Goal: Task Accomplishment & Management: Use online tool/utility

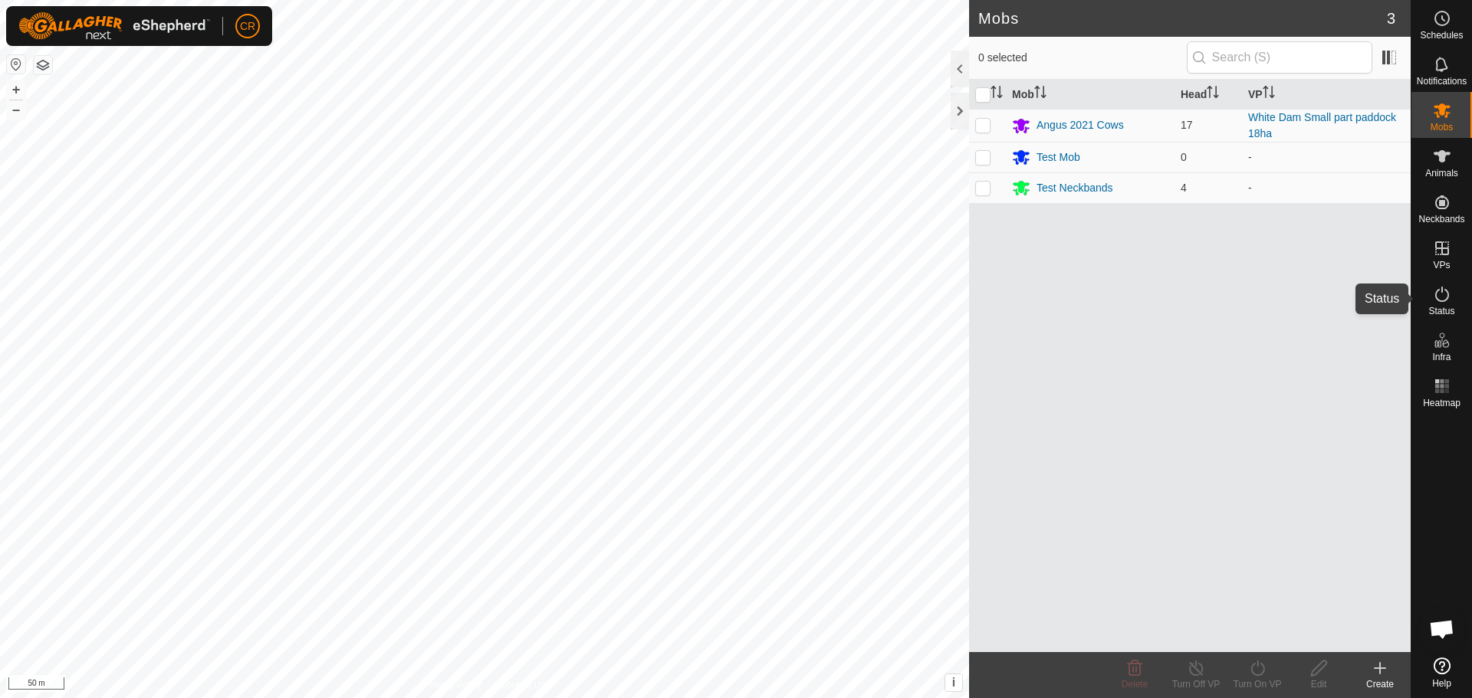
click at [1442, 289] on icon at bounding box center [1442, 294] width 14 height 15
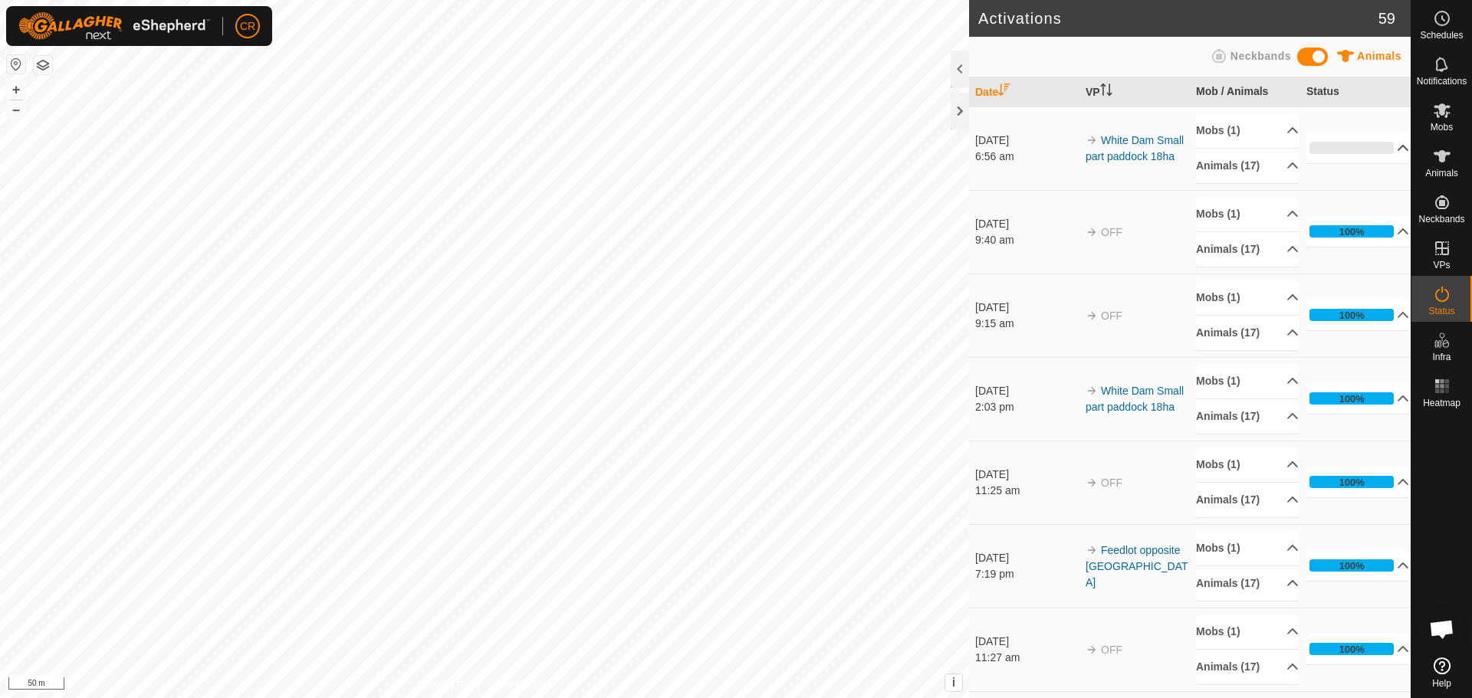
click at [1384, 144] on p-accordion-header "0%" at bounding box center [1357, 148] width 103 height 31
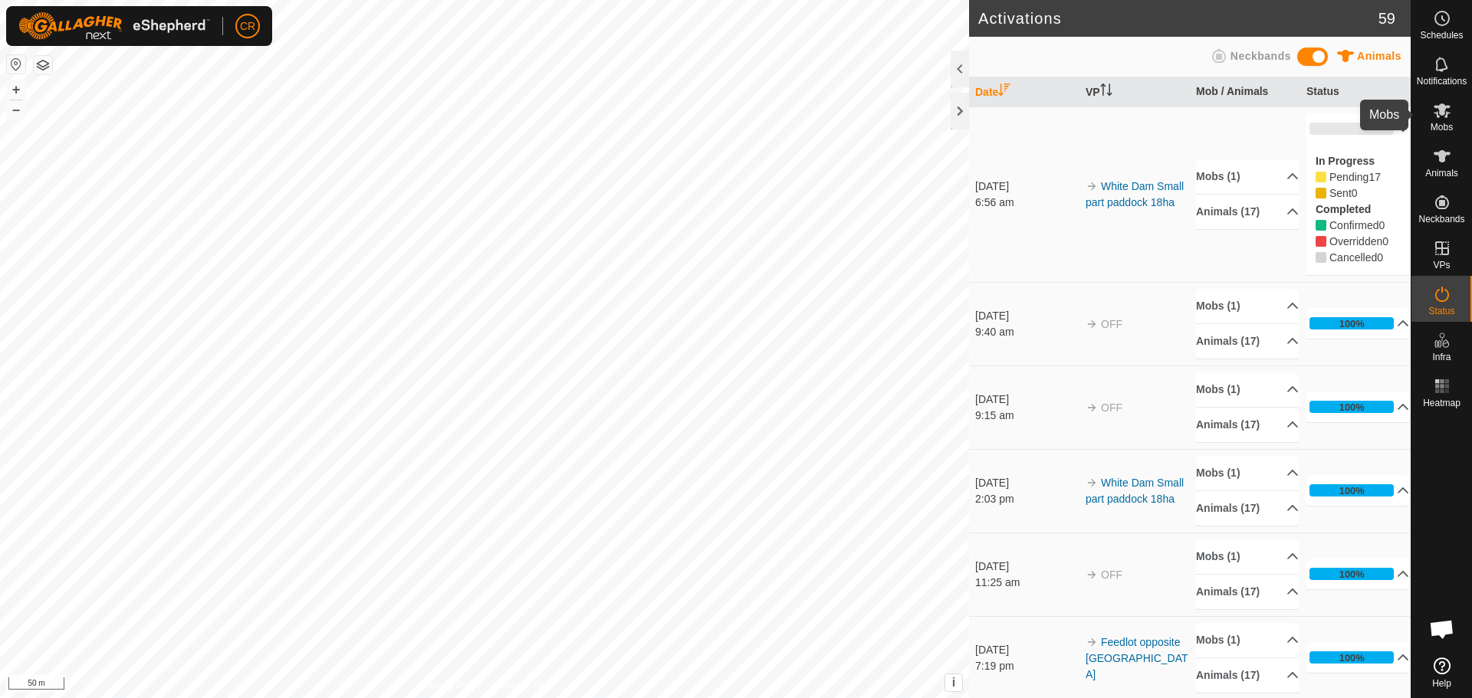
click at [1445, 110] on icon at bounding box center [1442, 110] width 18 height 18
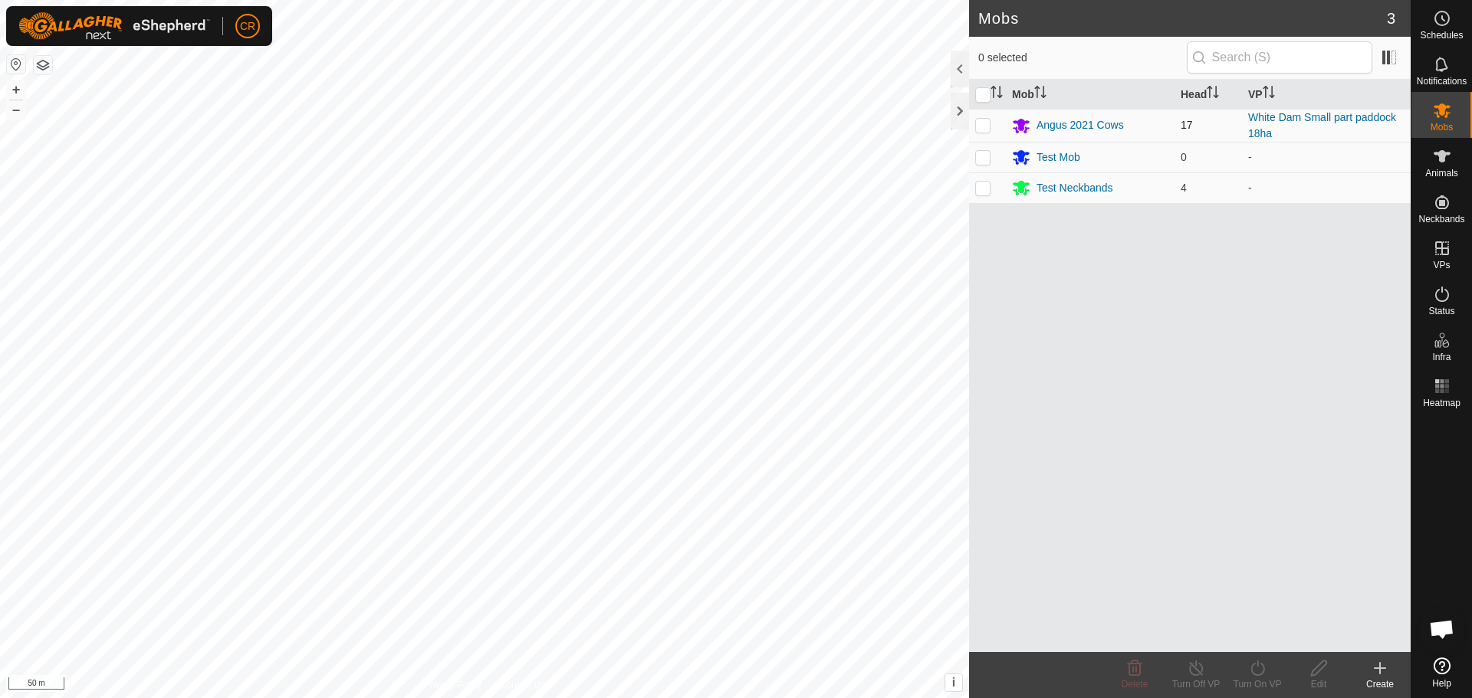
click at [981, 122] on p-checkbox at bounding box center [982, 125] width 15 height 12
checkbox input "true"
click at [1271, 547] on div "Mob Head VP Angus 2021 Cows 17 White Dam Small part paddock 18ha Test Mob 0 - T…" at bounding box center [1190, 366] width 442 height 573
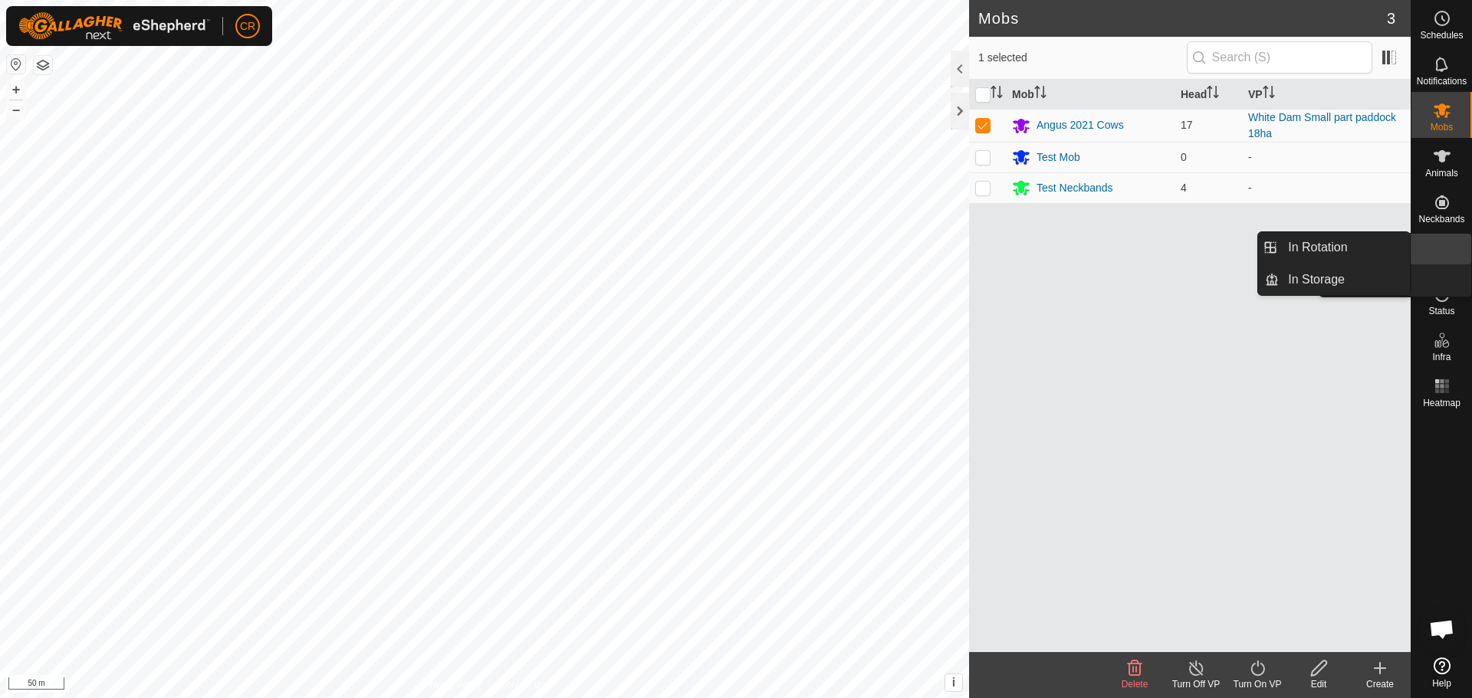
click at [1444, 259] on es-virtualpaddocks-svg-icon at bounding box center [1442, 248] width 28 height 25
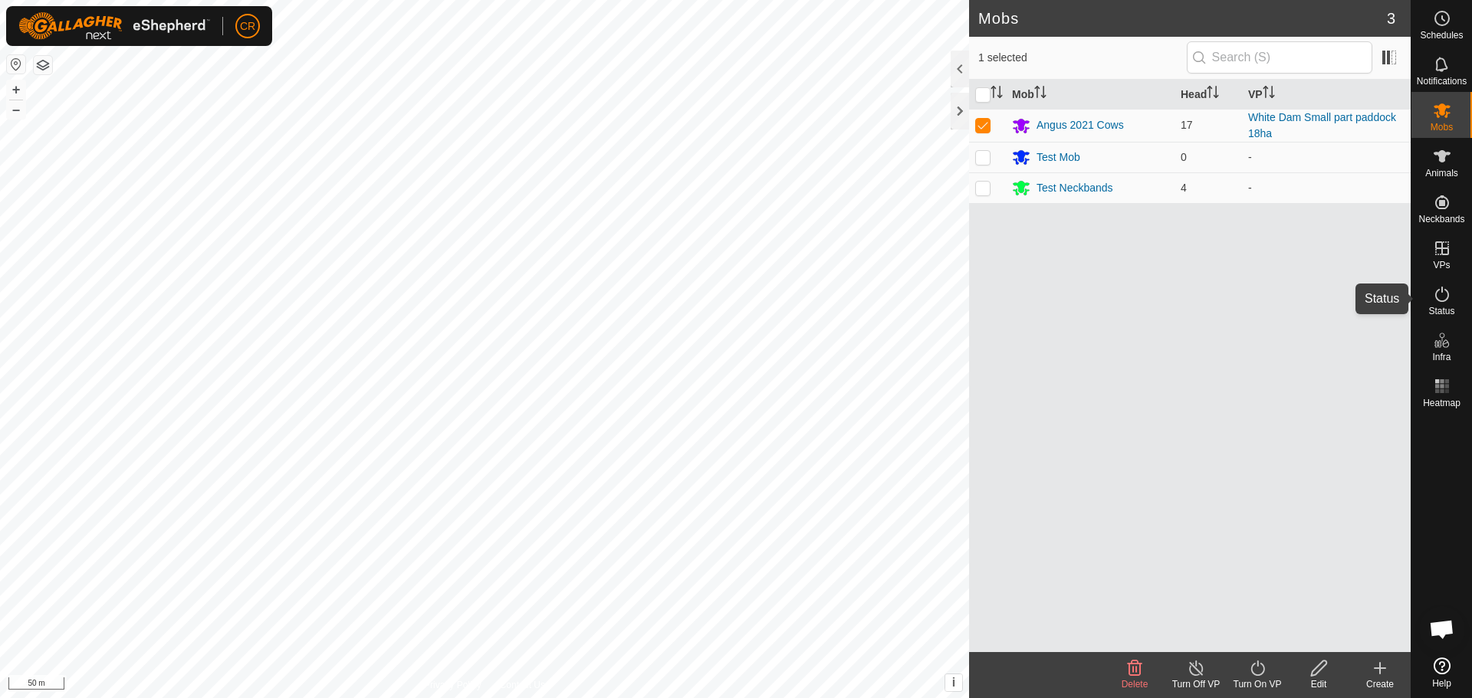
click at [1451, 298] on es-activation-svg-icon at bounding box center [1442, 294] width 28 height 25
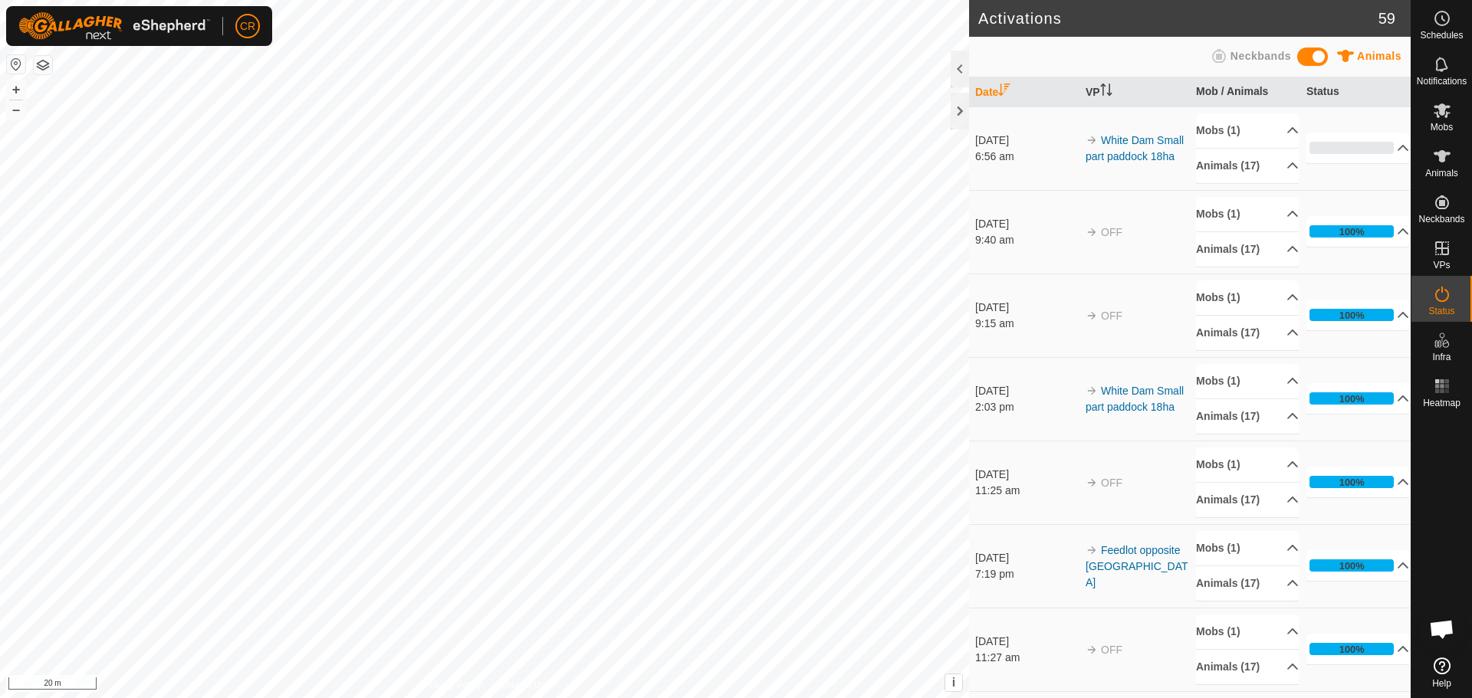
click at [44, 59] on button "button" at bounding box center [43, 65] width 18 height 18
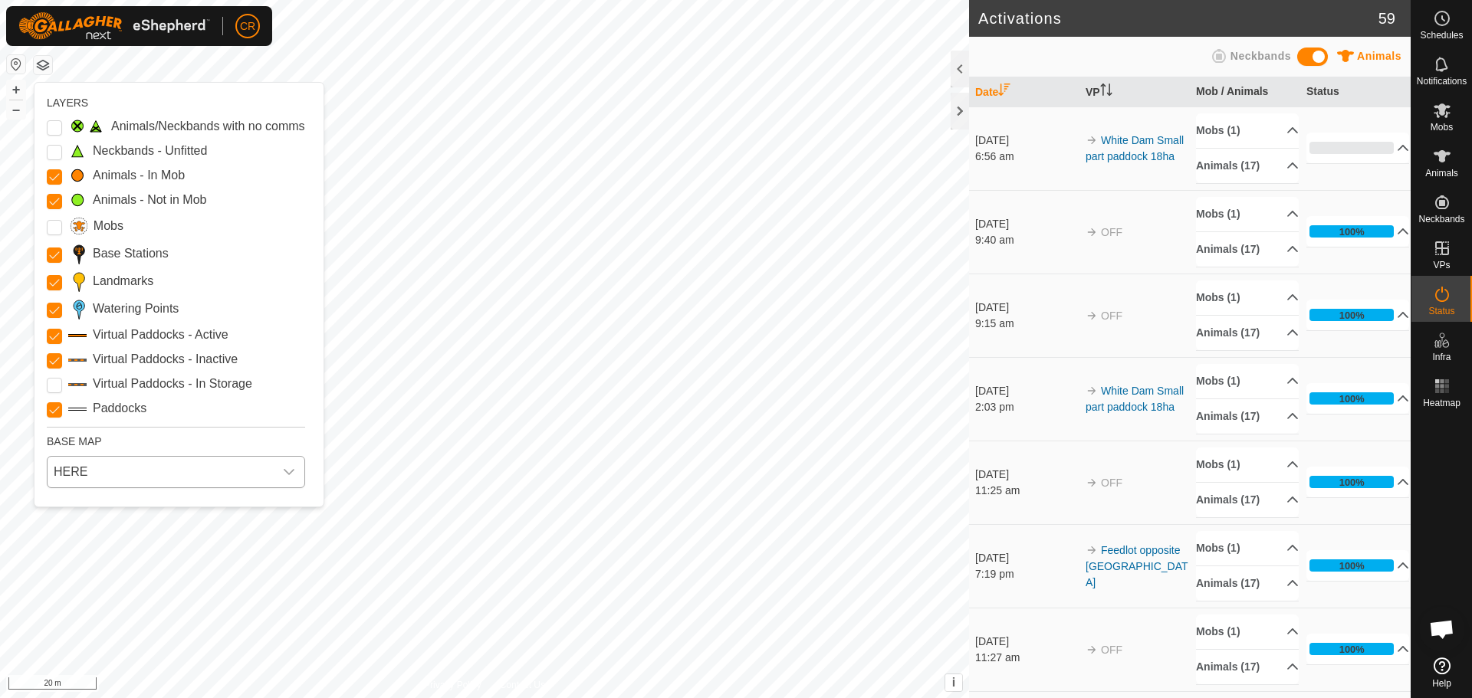
click at [90, 475] on span "HERE" at bounding box center [161, 472] width 226 height 31
click at [95, 508] on li "Azure" at bounding box center [176, 506] width 257 height 31
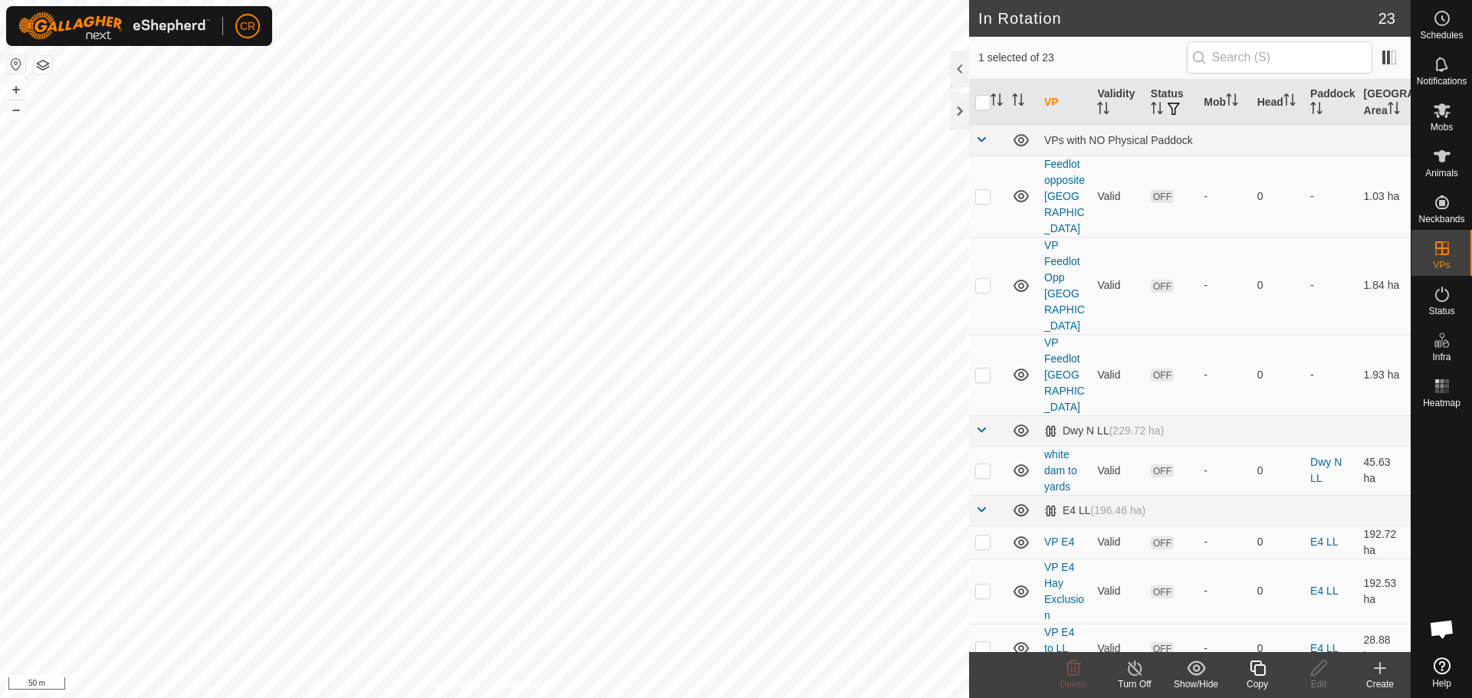
click at [1384, 682] on div "Create" at bounding box center [1379, 685] width 61 height 14
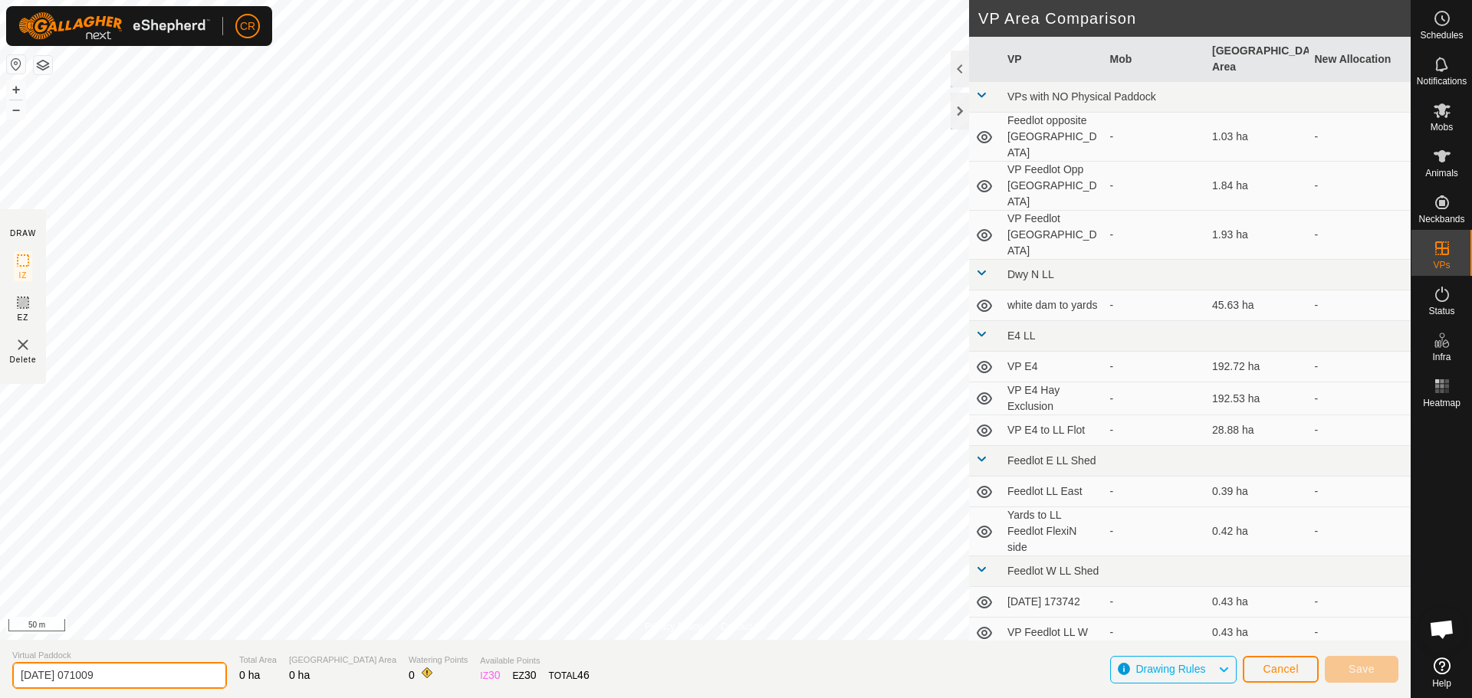
click at [124, 679] on input "2025-10-13 071009" at bounding box center [119, 675] width 215 height 27
drag, startPoint x: 125, startPoint y: 675, endPoint x: 0, endPoint y: 671, distance: 125.0
click at [0, 671] on section "Virtual Paddock 2025-10-13 071009 Total Area 0 ha Grazing Area 0 ha Watering Po…" at bounding box center [705, 669] width 1411 height 58
type input "Whte Dam Small"
click at [1280, 661] on button "Cancel" at bounding box center [1281, 669] width 76 height 27
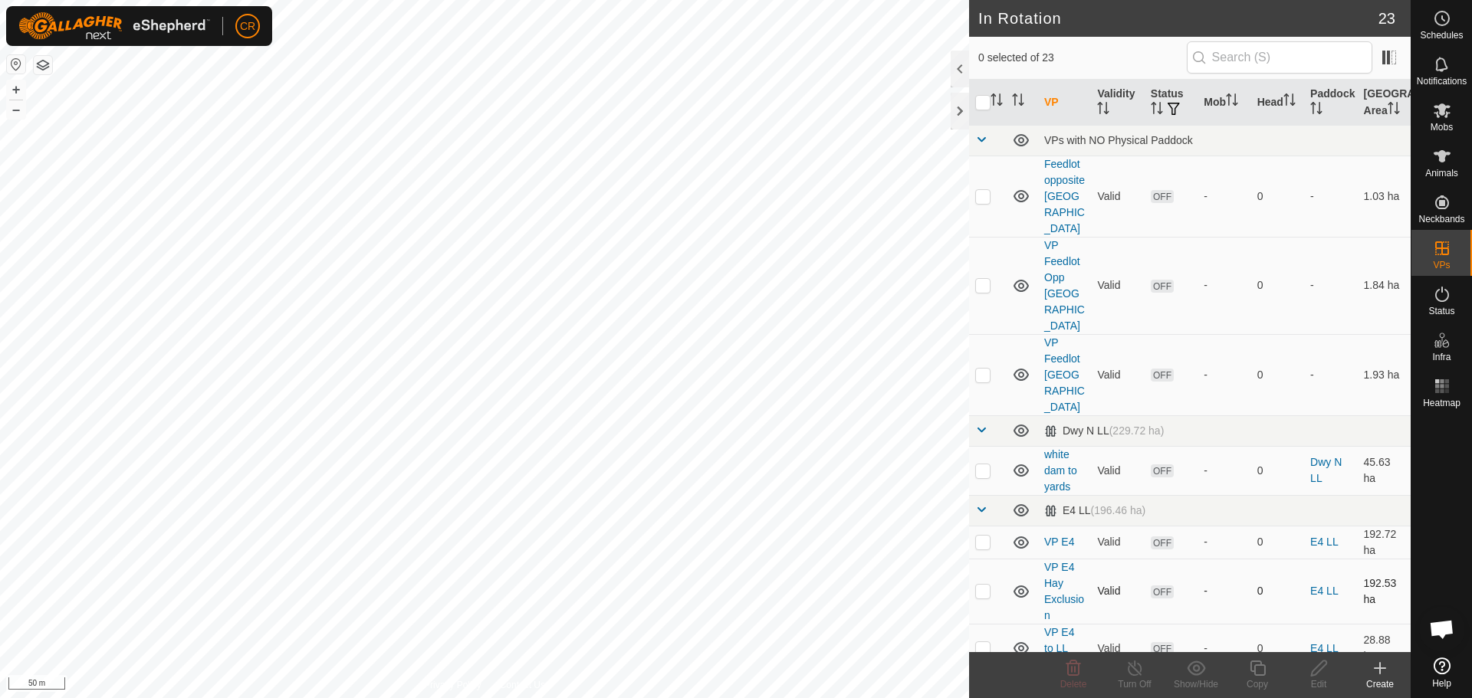
checkbox input "true"
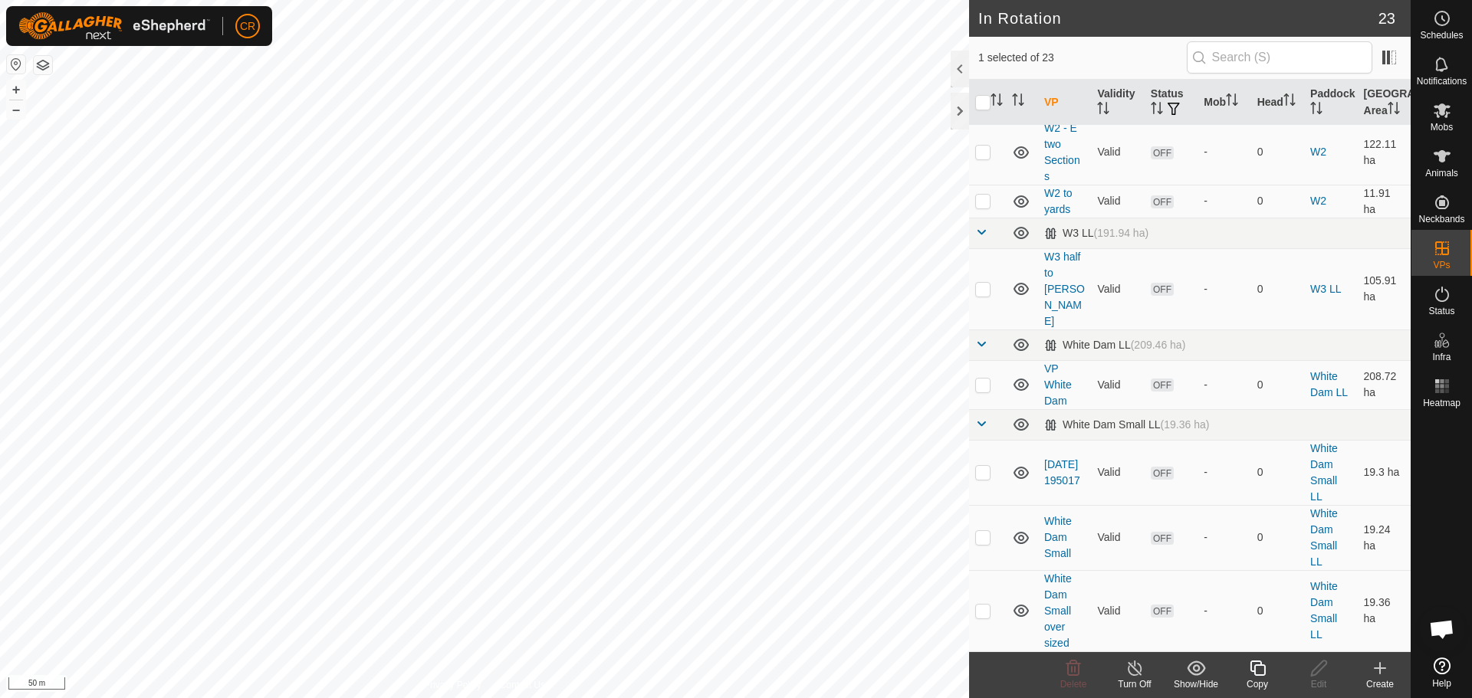
scroll to position [1184, 0]
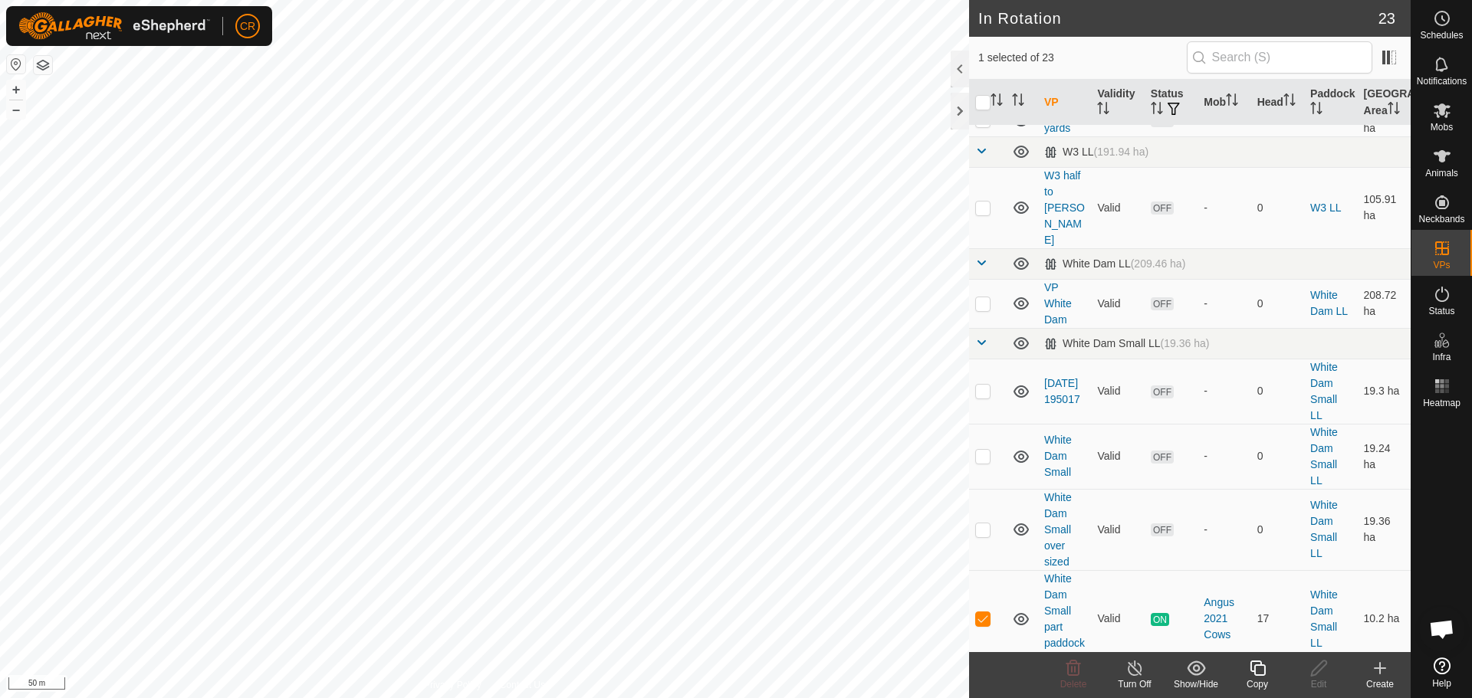
click at [1256, 670] on icon at bounding box center [1257, 668] width 19 height 18
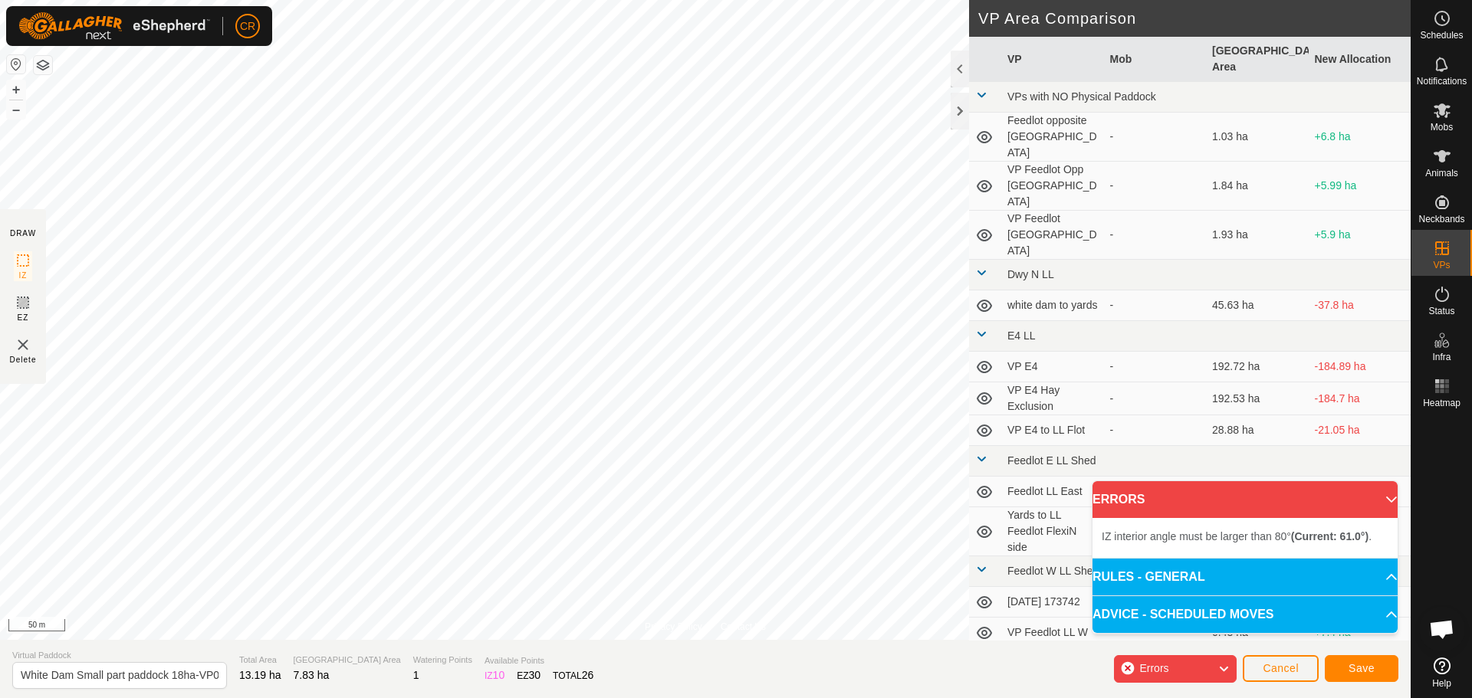
click at [425, 0] on html "CR Schedules Notifications Mobs Animals Neckbands VPs Status Infra Heatmap Help…" at bounding box center [736, 349] width 1472 height 698
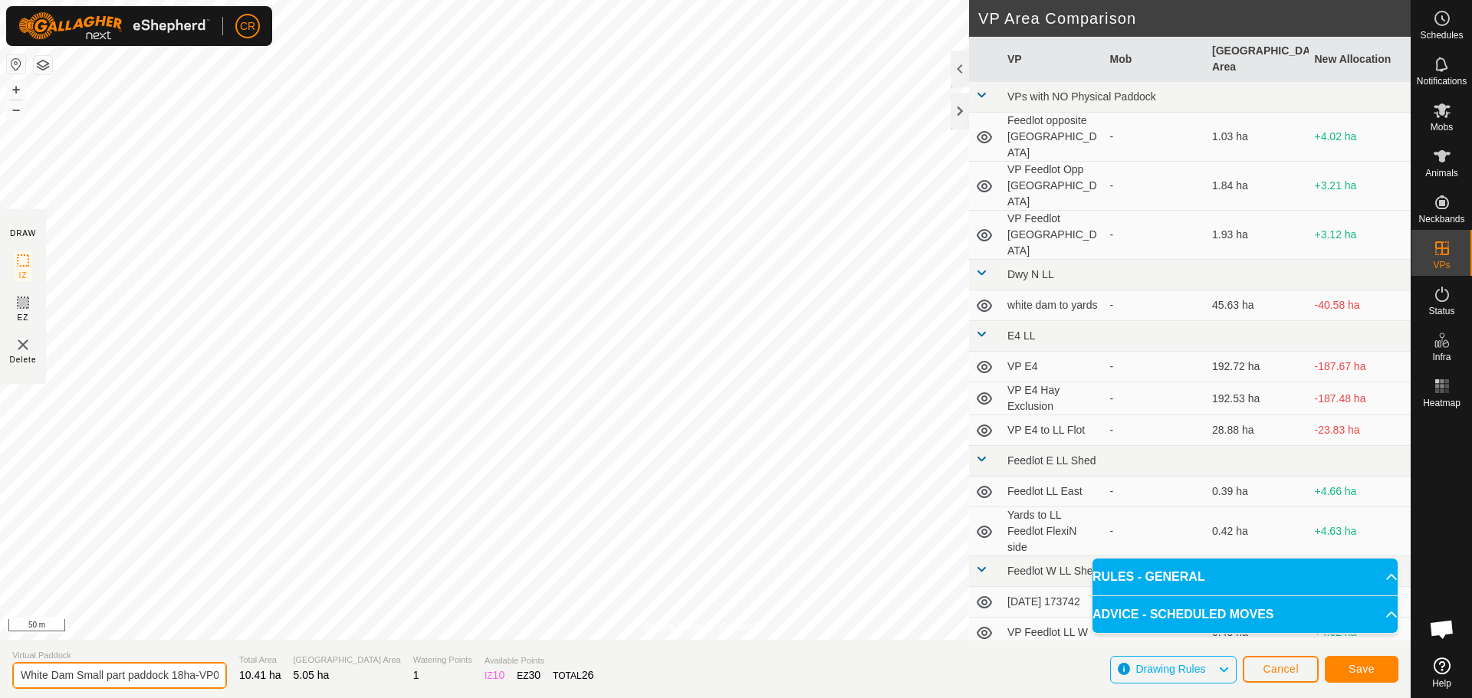
drag, startPoint x: 182, startPoint y: 675, endPoint x: 195, endPoint y: 673, distance: 13.1
click at [184, 673] on input "White Dam Small part paddock 18ha-VP001" at bounding box center [119, 675] width 215 height 27
type input "White Dam Small part paddock 5ha-VP001"
click at [1362, 668] on span "Save" at bounding box center [1362, 669] width 26 height 12
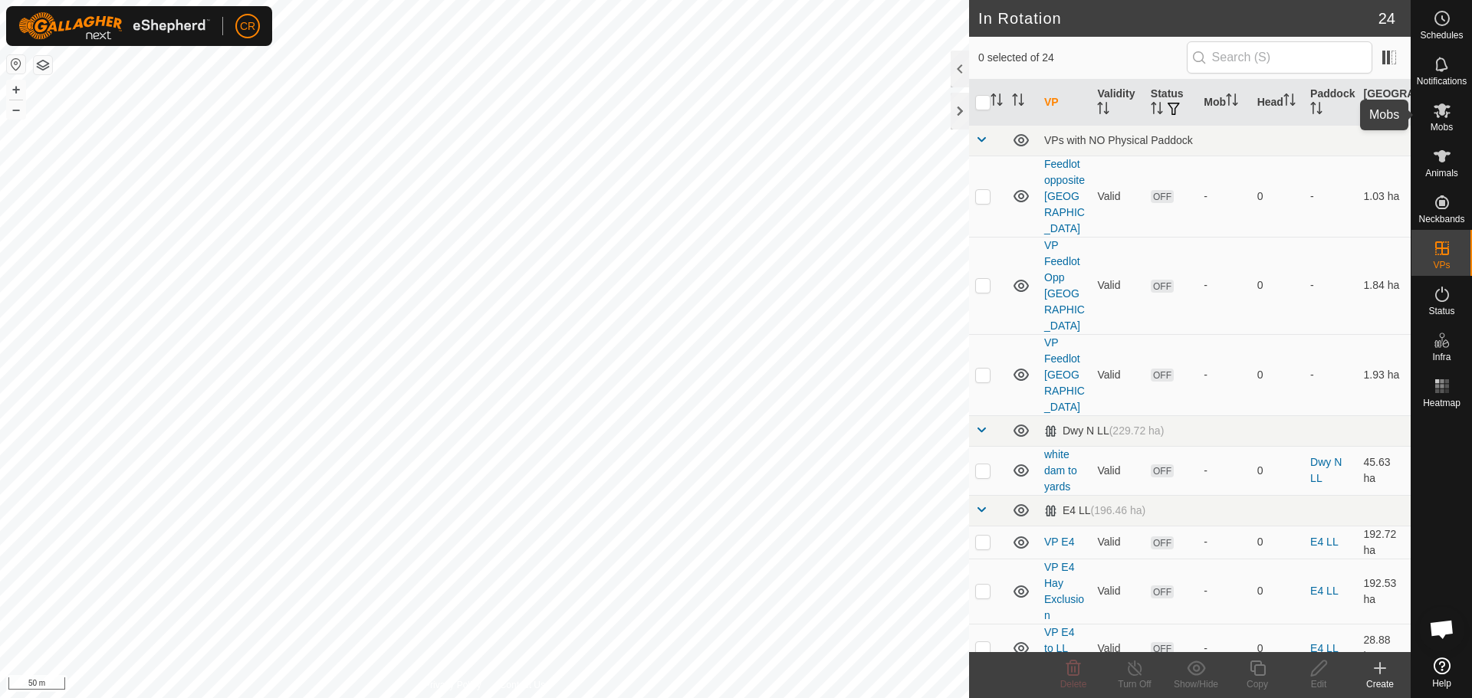
click at [1444, 118] on icon at bounding box center [1442, 110] width 18 height 18
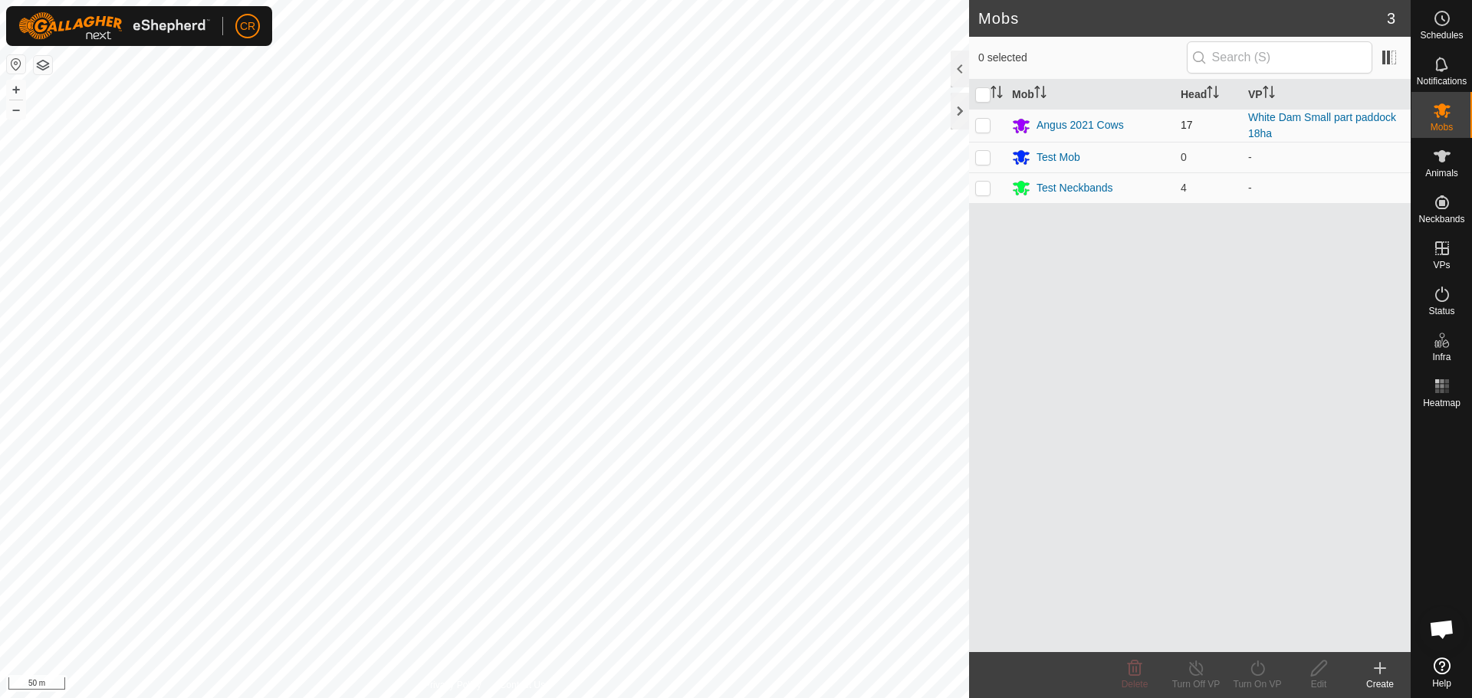
click at [982, 127] on p-checkbox at bounding box center [982, 125] width 15 height 12
checkbox input "true"
click at [1260, 682] on div "Turn On VP" at bounding box center [1257, 685] width 61 height 14
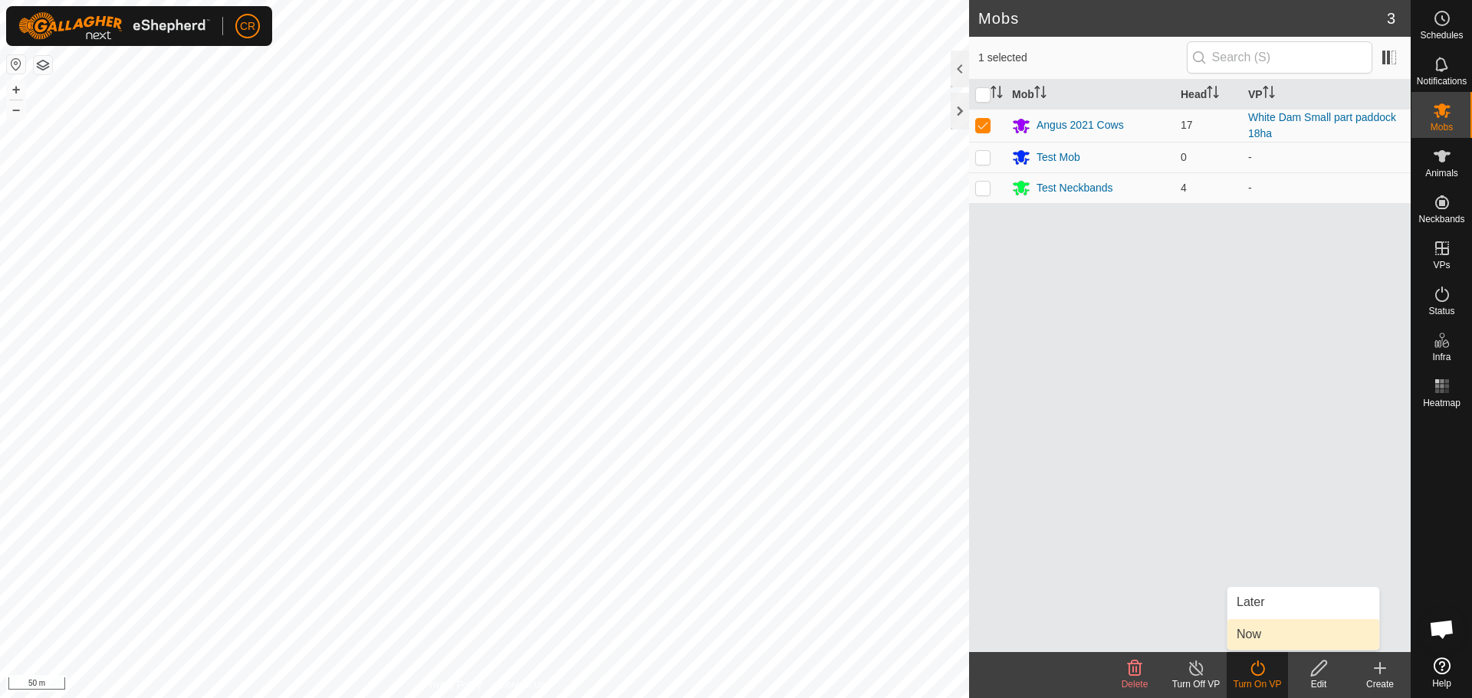
click at [1255, 636] on link "Now" at bounding box center [1303, 634] width 152 height 31
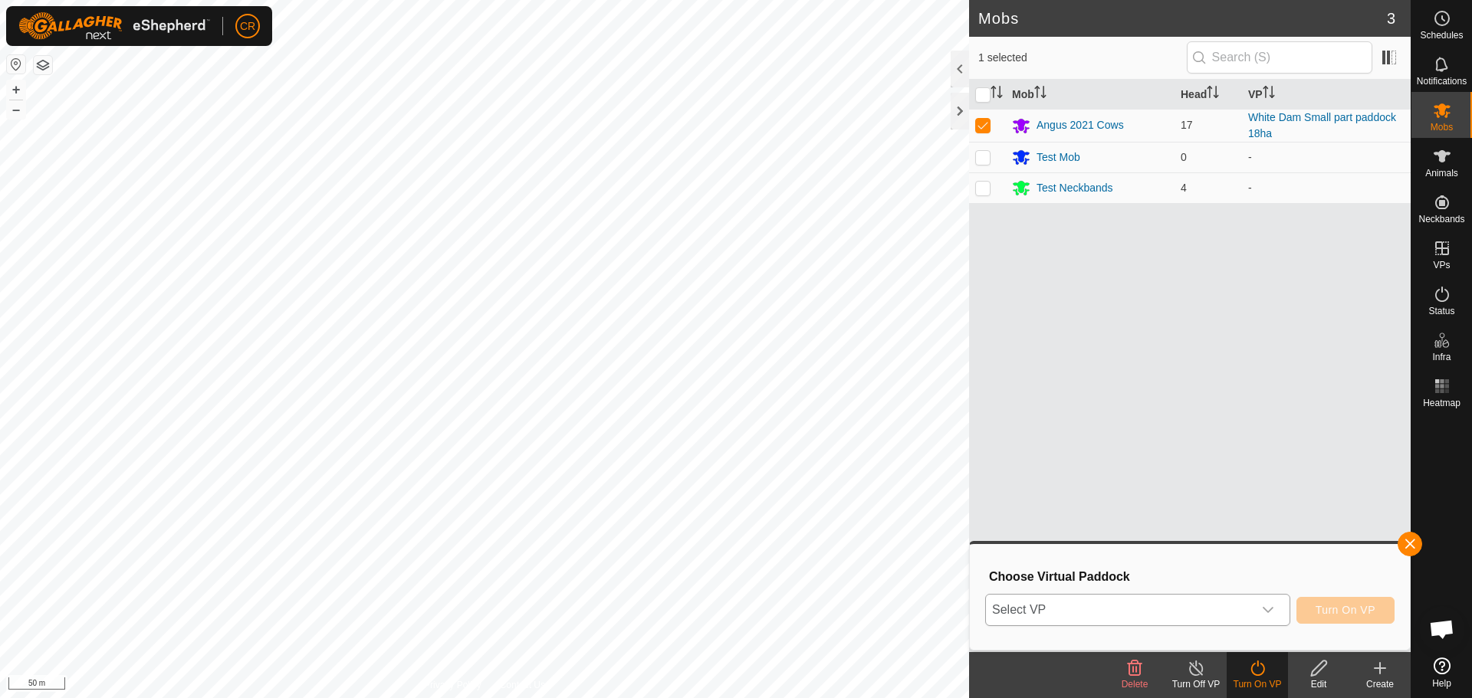
click at [1235, 612] on span "Select VP" at bounding box center [1119, 610] width 267 height 31
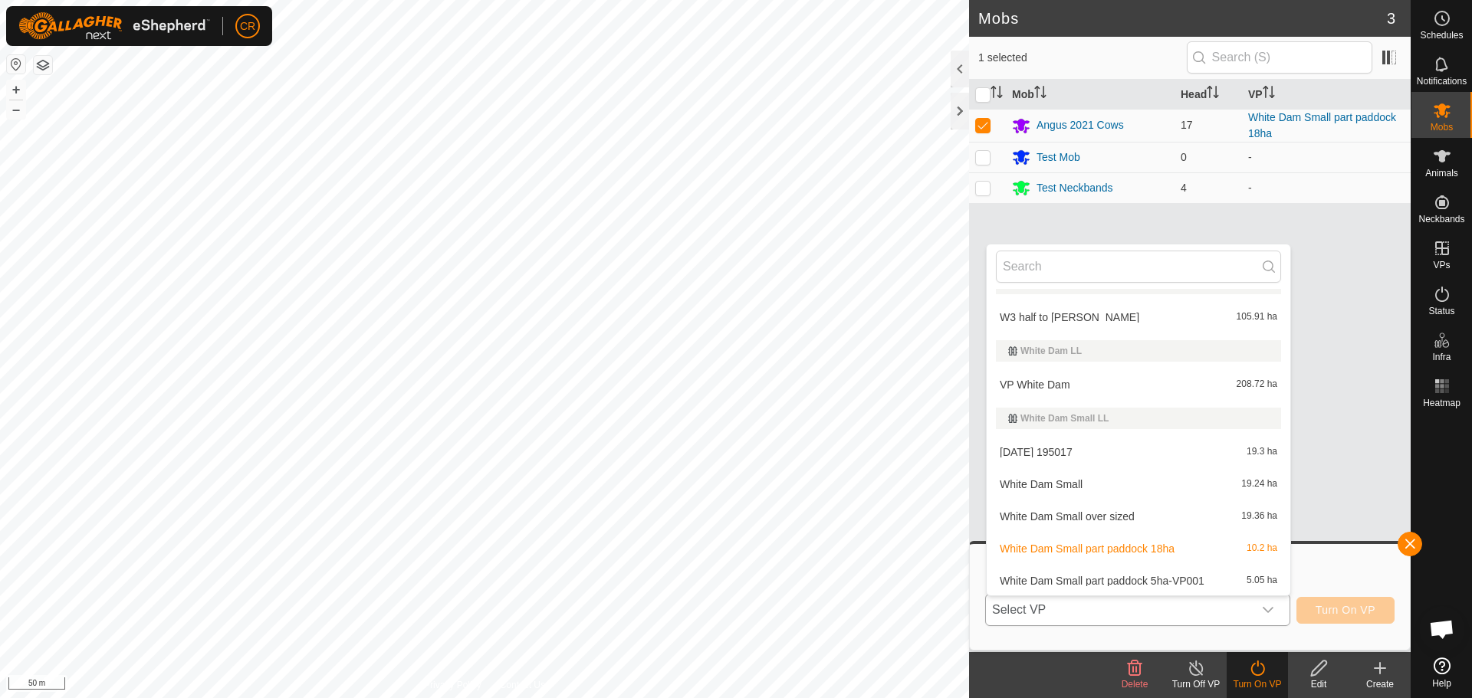
scroll to position [782, 0]
click at [1079, 580] on li "White Dam Small part paddock 5ha-VP001 5.05 ha" at bounding box center [1139, 580] width 304 height 31
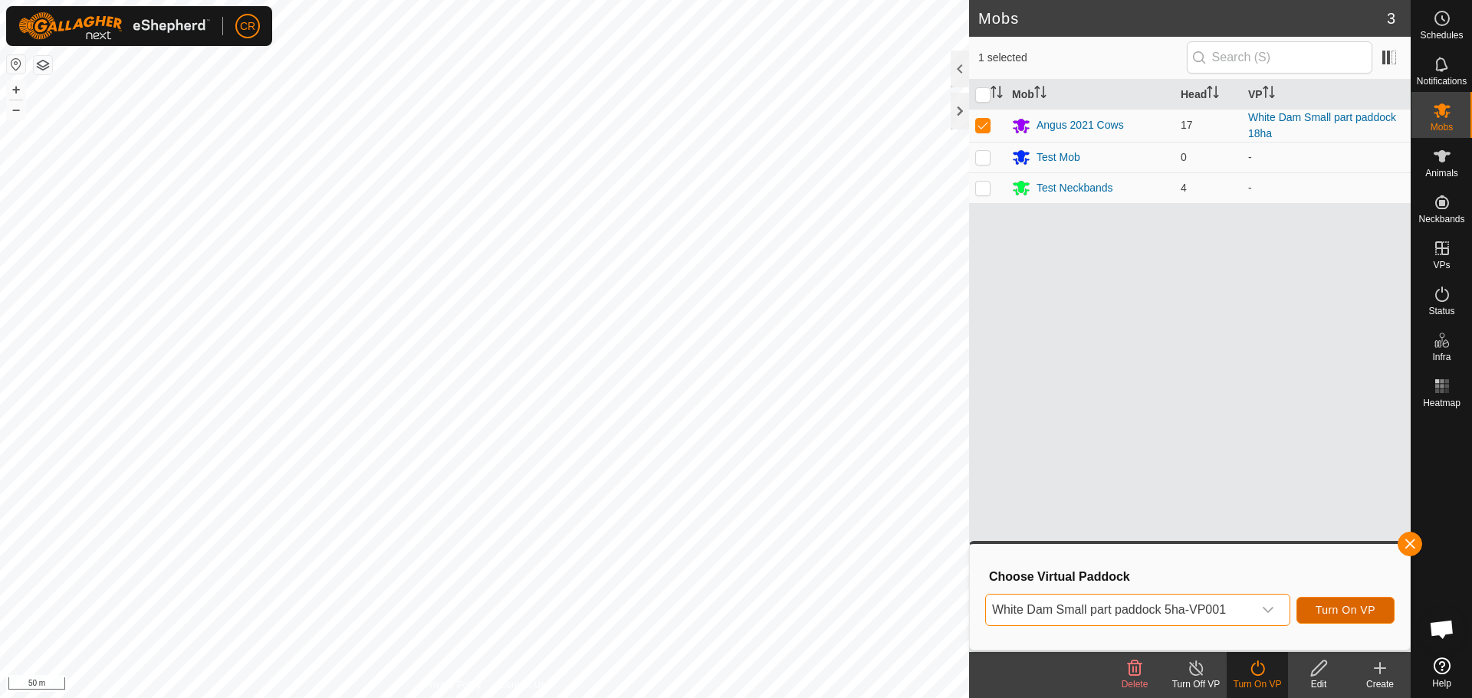
click at [1359, 609] on span "Turn On VP" at bounding box center [1346, 610] width 60 height 12
